Goal: Information Seeking & Learning: Learn about a topic

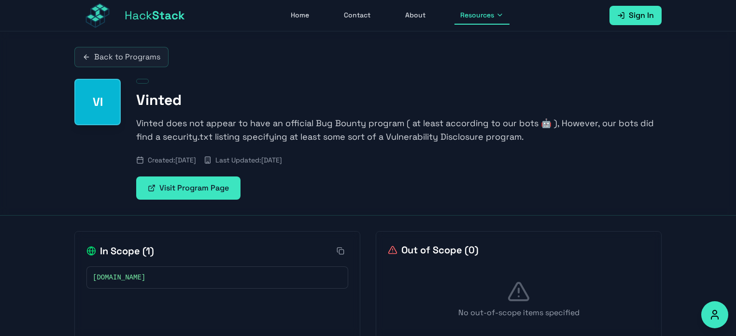
click at [131, 9] on span "Hack Stack" at bounding box center [155, 15] width 60 height 15
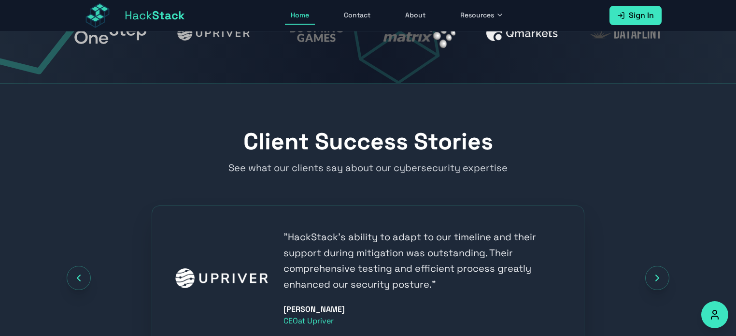
scroll to position [1046, 0]
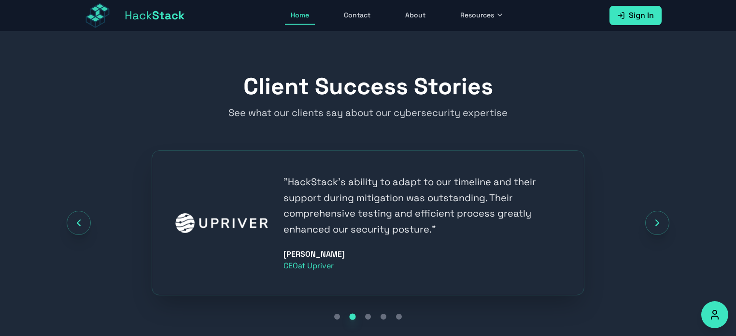
click at [358, 19] on link "Contact" at bounding box center [357, 15] width 38 height 18
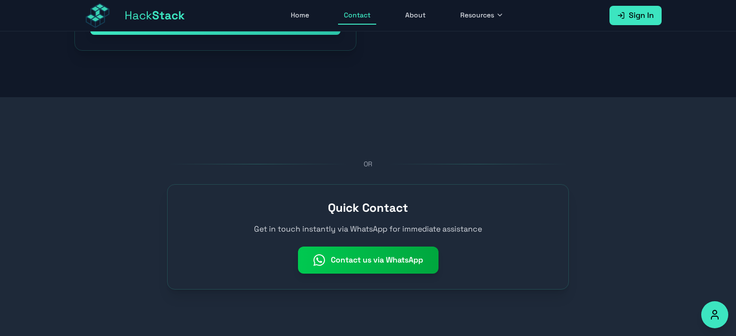
scroll to position [519, 0]
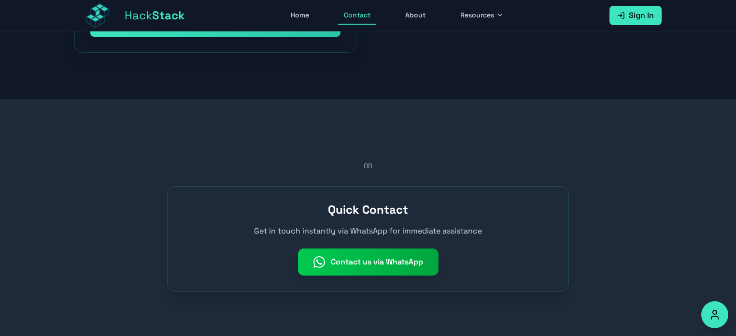
click at [422, 13] on link "About" at bounding box center [415, 15] width 32 height 18
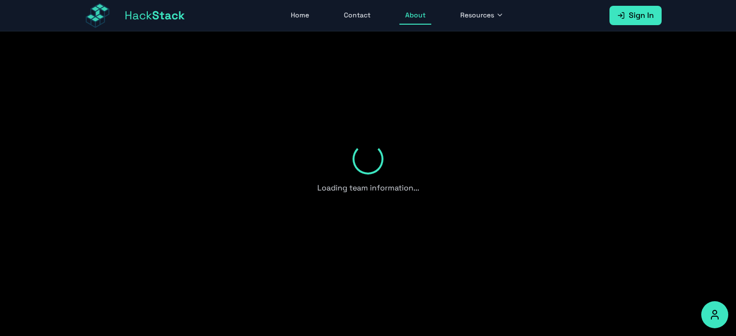
scroll to position [519, 0]
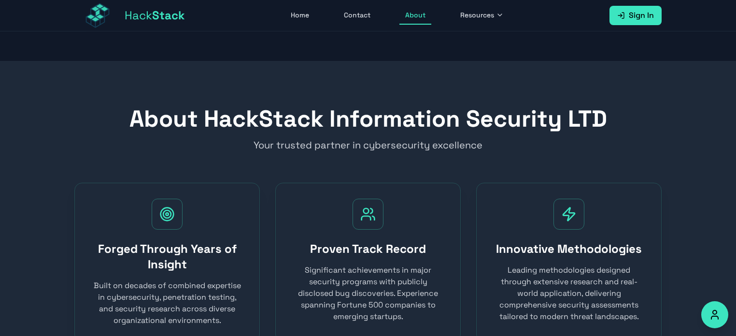
click at [486, 8] on button "Resources" at bounding box center [481, 15] width 55 height 18
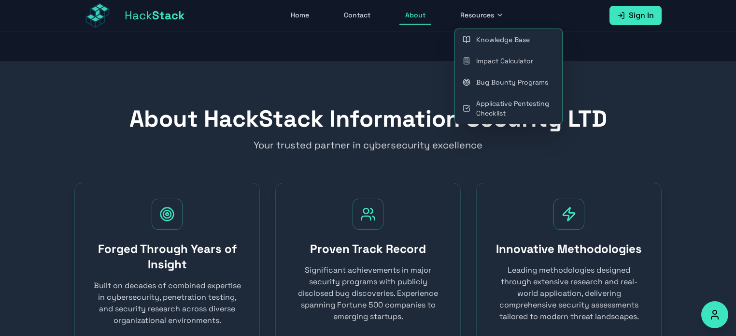
click at [515, 74] on link "Bug Bounty Programs" at bounding box center [508, 81] width 107 height 21
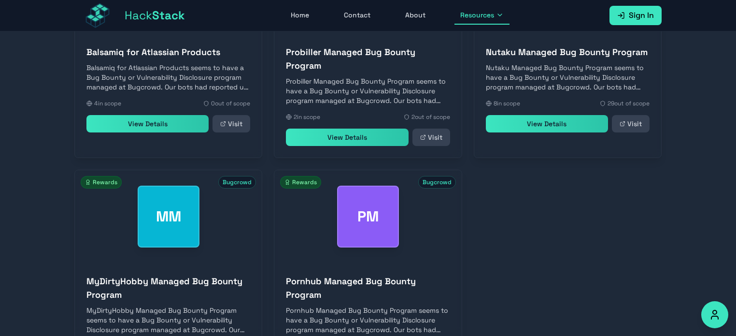
scroll to position [492, 0]
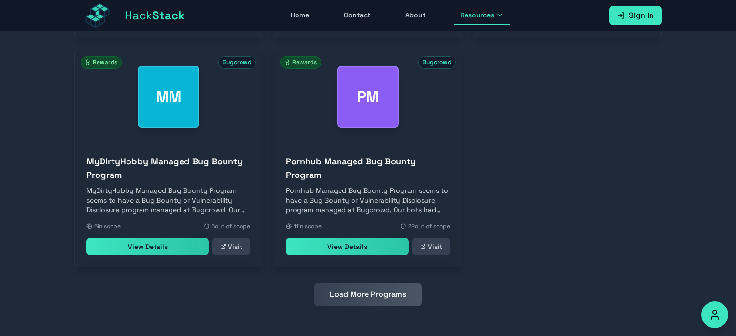
click at [372, 300] on button "Load More Programs" at bounding box center [367, 293] width 107 height 23
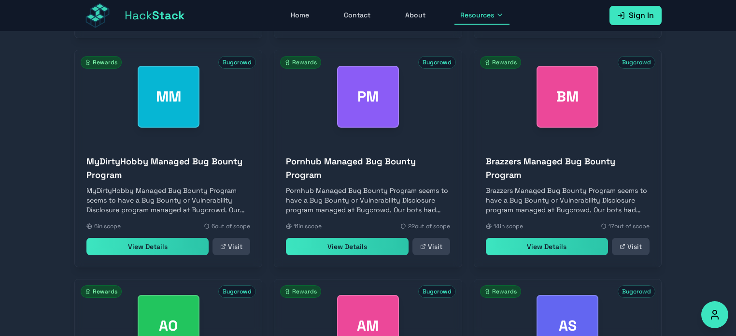
click at [186, 136] on div "MM Bugcrowd Rewards" at bounding box center [168, 96] width 187 height 93
click at [171, 248] on link "View Details" at bounding box center [147, 246] width 122 height 17
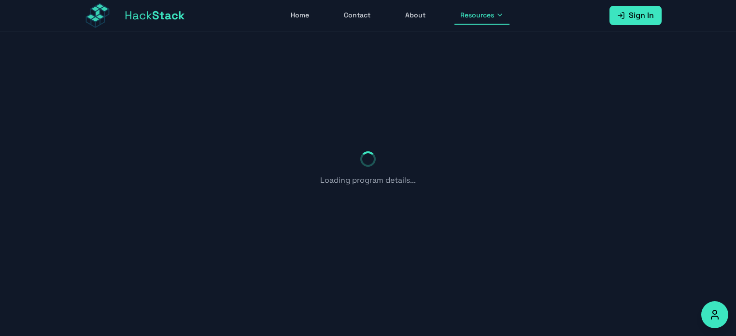
scroll to position [118, 0]
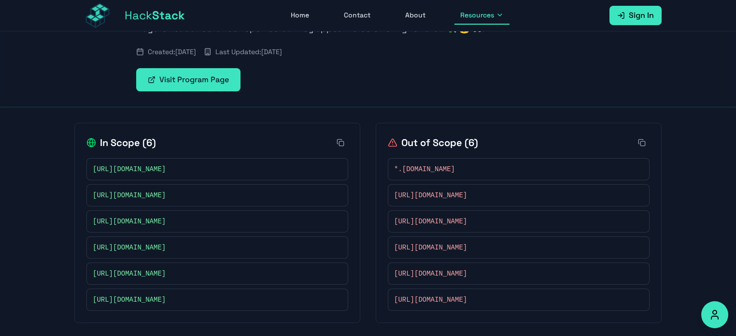
click at [337, 168] on icon at bounding box center [337, 169] width 6 height 6
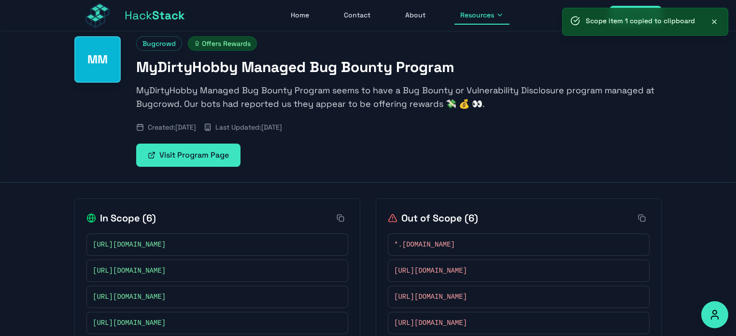
scroll to position [39, 0]
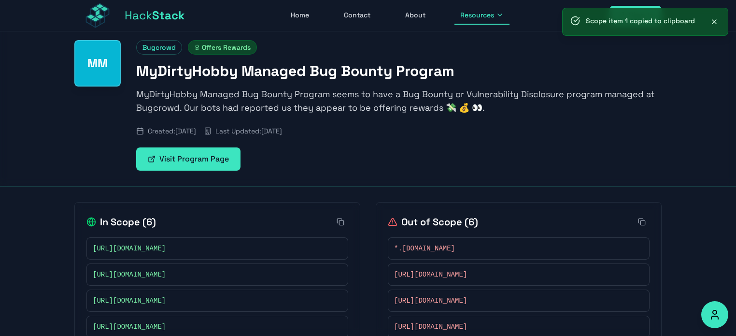
click at [222, 159] on link "Visit Program Page" at bounding box center [188, 158] width 104 height 23
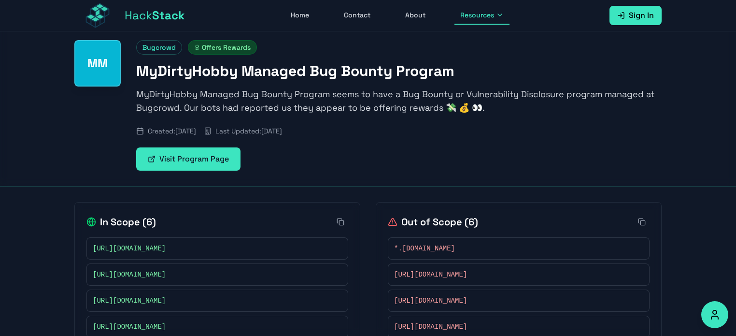
scroll to position [109, 0]
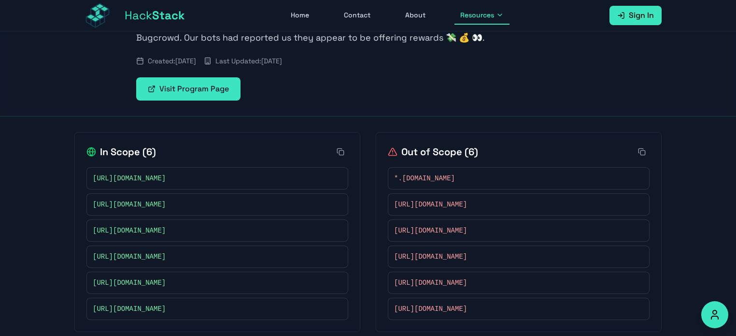
click at [340, 176] on button at bounding box center [337, 178] width 10 height 10
click at [37, 287] on div "Back to Programs MM Bugcrowd Offers Rewards MyDirtyHobby Managed Bug Bounty Pro…" at bounding box center [368, 135] width 736 height 424
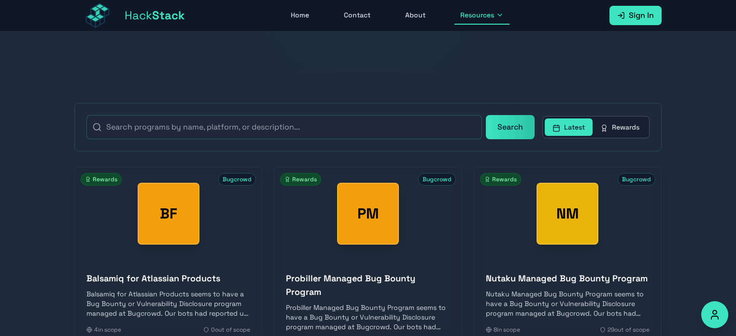
scroll to position [165, 0]
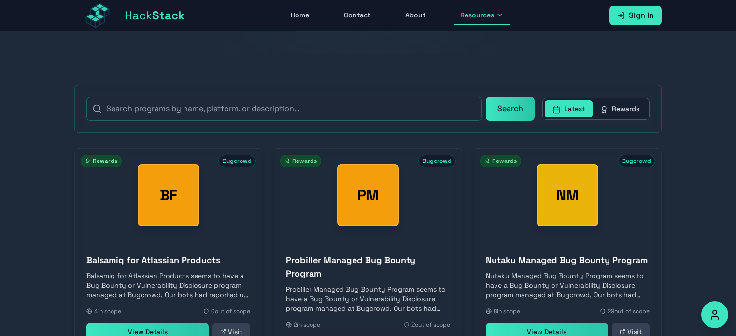
click at [620, 109] on button "Rewards" at bounding box center [619, 108] width 55 height 17
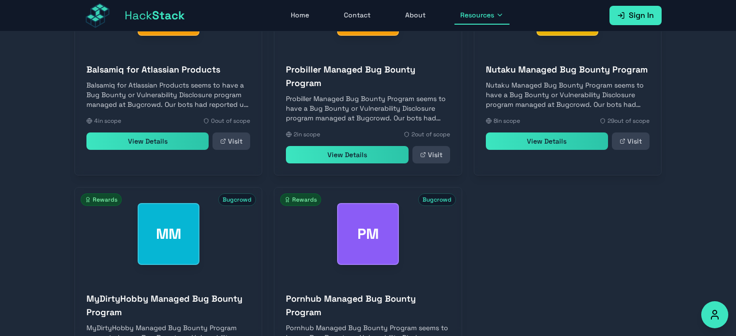
scroll to position [468, 0]
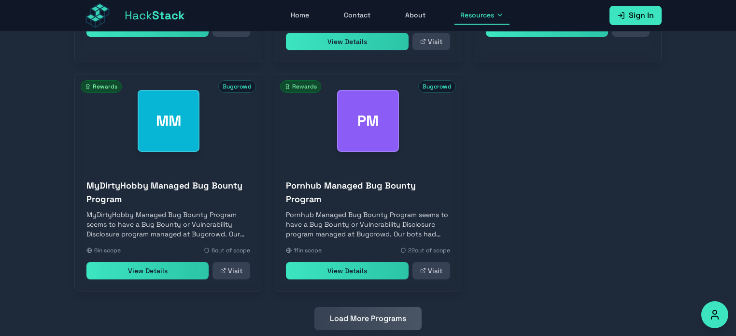
click at [386, 316] on button "Load More Programs" at bounding box center [367, 318] width 107 height 23
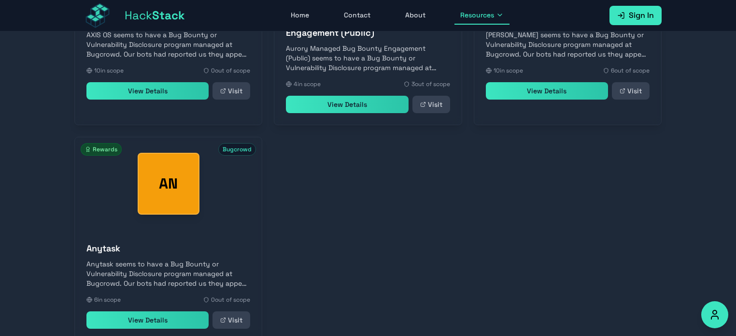
scroll to position [936, 0]
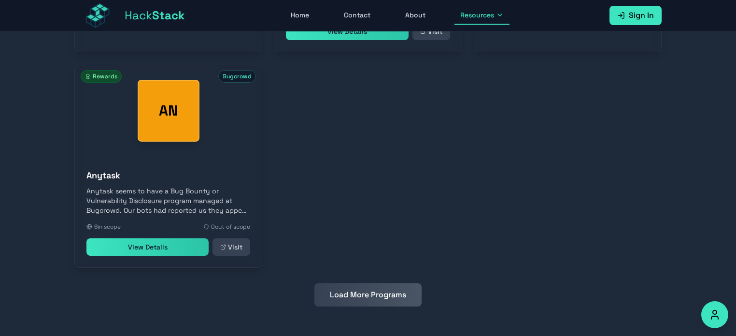
click at [386, 291] on button "Load More Programs" at bounding box center [367, 294] width 107 height 23
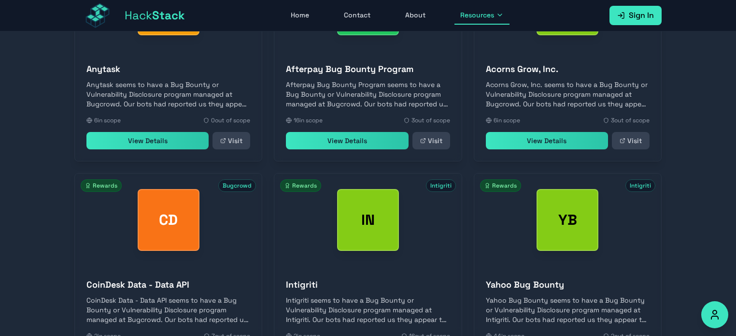
scroll to position [1151, 0]
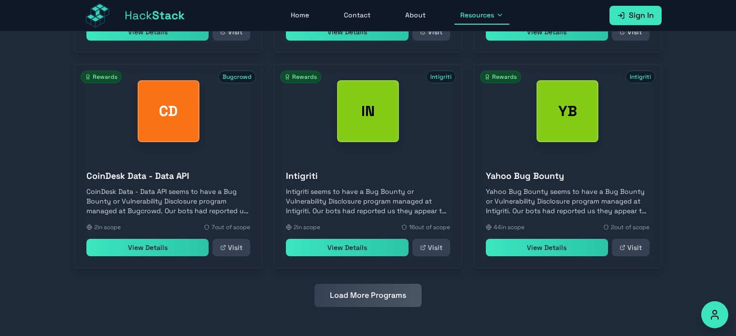
click at [363, 291] on button "Load More Programs" at bounding box center [367, 294] width 107 height 23
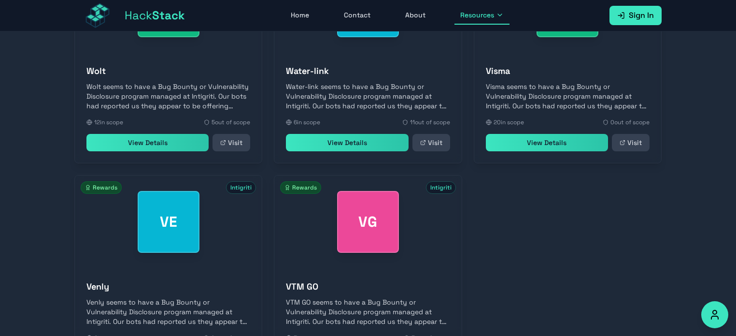
scroll to position [1582, 0]
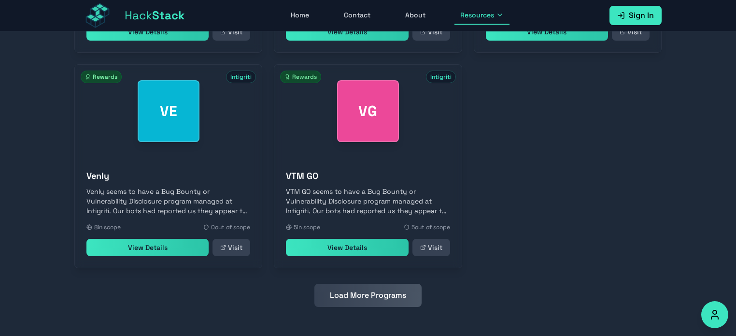
click at [400, 296] on button "Load More Programs" at bounding box center [367, 294] width 107 height 23
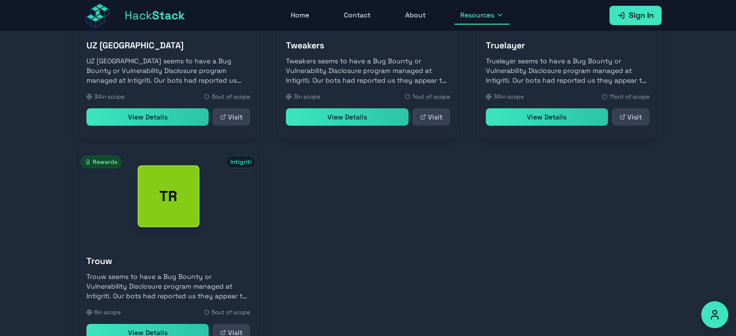
scroll to position [1927, 0]
